Goal: Go to known website: Access a specific website the user already knows

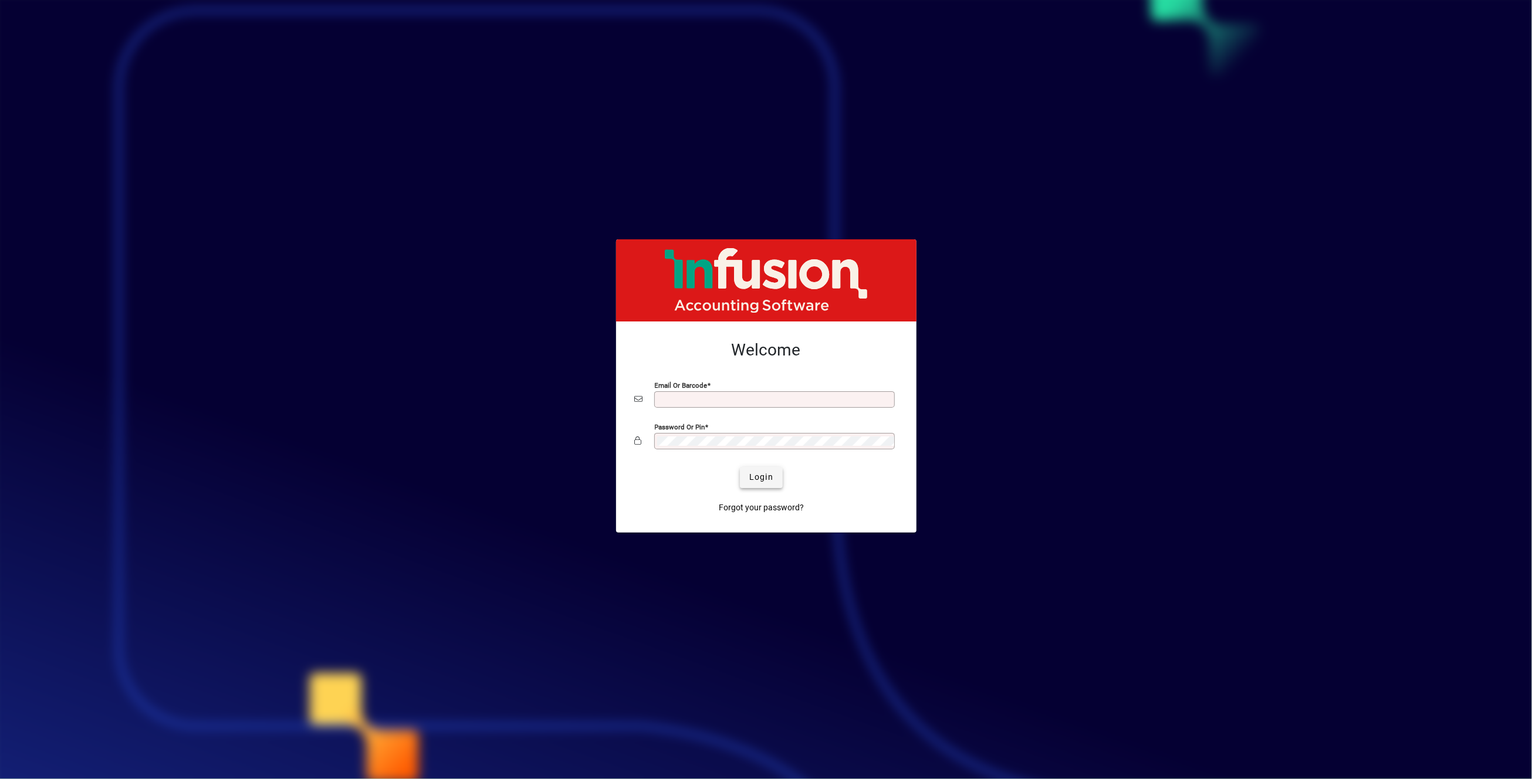
type input "**********"
click at [749, 477] on span "submit" at bounding box center [761, 478] width 43 height 28
